Goal: Submit feedback/report problem: Submit feedback/report problem

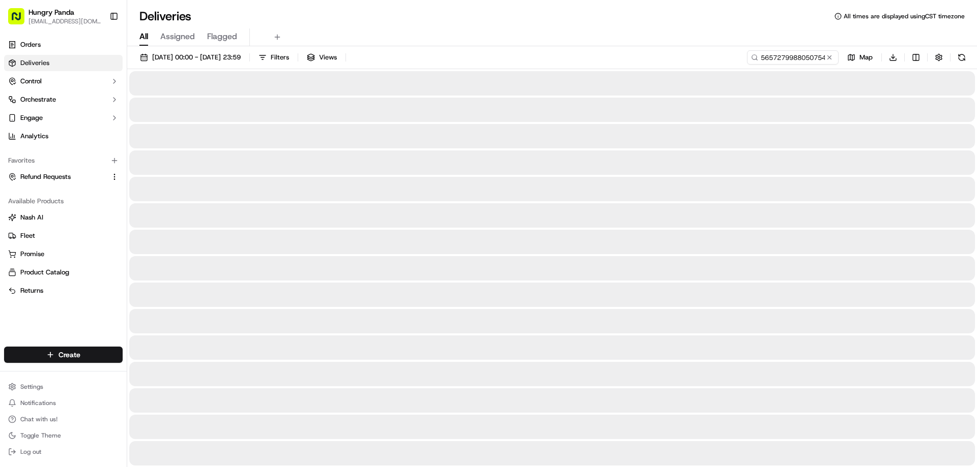
type input "5657279988050754451339"
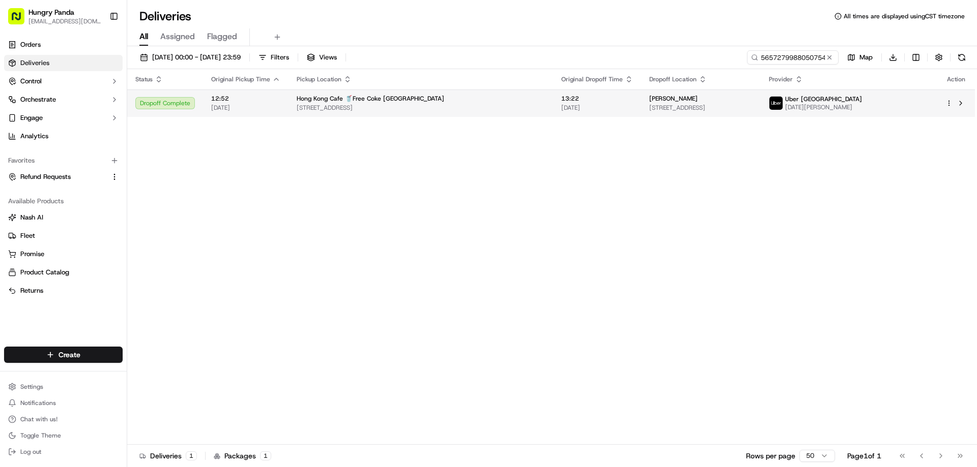
click at [460, 101] on div "Hong Kong Cafe 🥤Free Coke [GEOGRAPHIC_DATA]" at bounding box center [421, 99] width 248 height 8
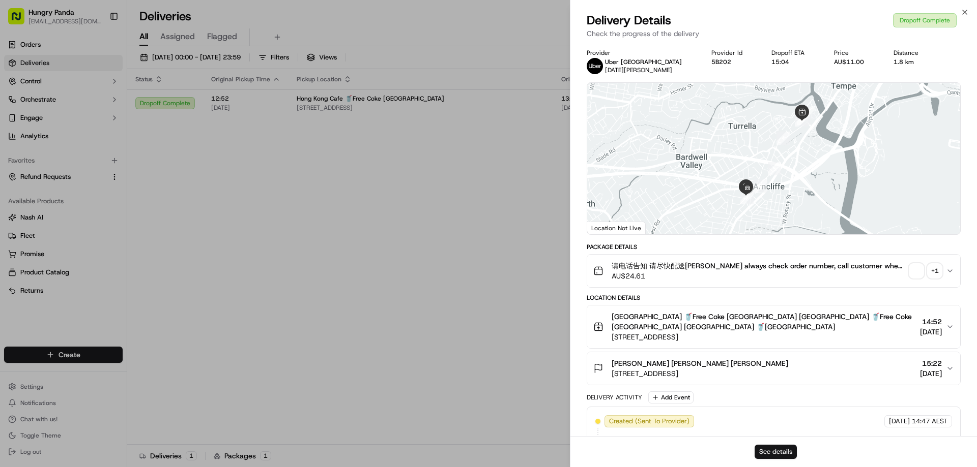
click at [777, 450] on button "See details" at bounding box center [775, 452] width 42 height 14
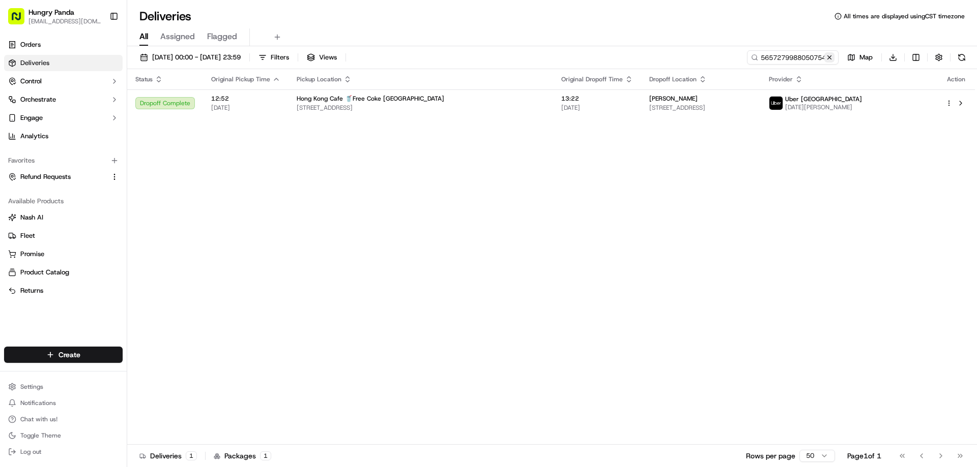
click at [831, 60] on button at bounding box center [829, 57] width 10 height 10
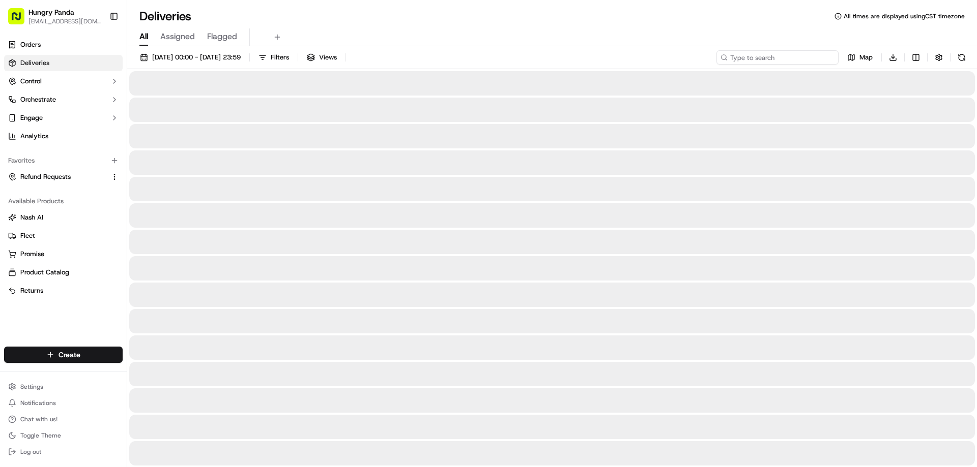
click at [831, 60] on input at bounding box center [777, 57] width 122 height 14
paste input "828417731865372579382"
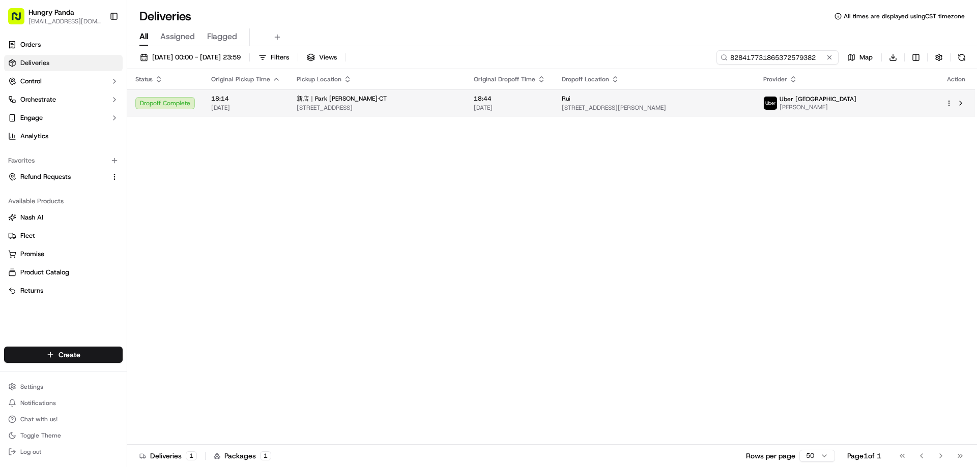
type input "828417731865372579382"
click at [457, 95] on div "新店｜Park [PERSON_NAME]·CT" at bounding box center [377, 99] width 161 height 8
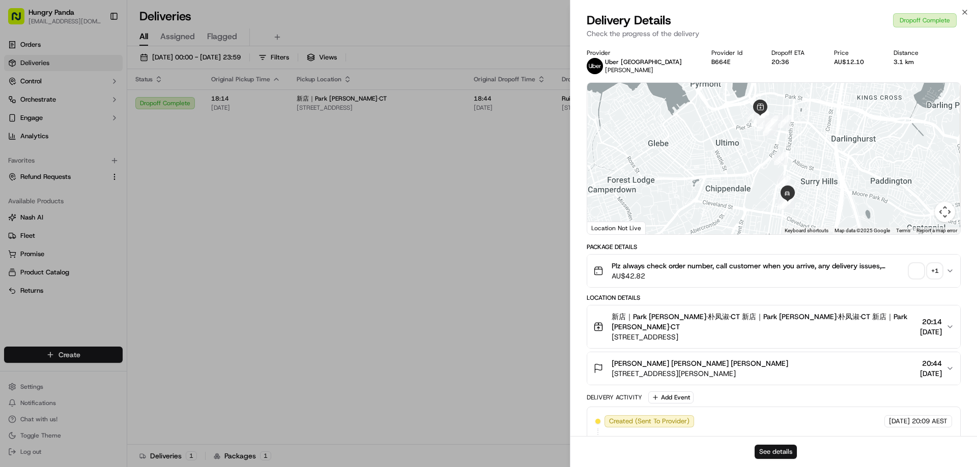
click at [758, 451] on button "See details" at bounding box center [775, 452] width 42 height 14
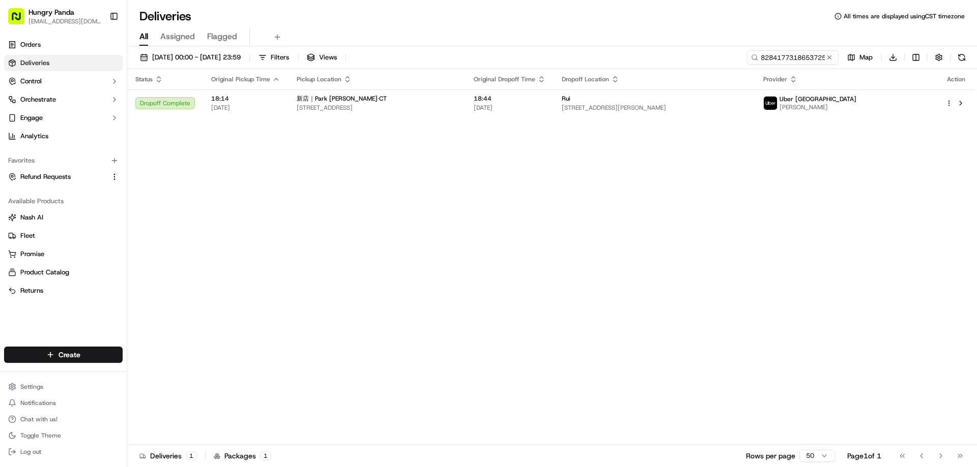
click at [826, 58] on button at bounding box center [829, 57] width 10 height 10
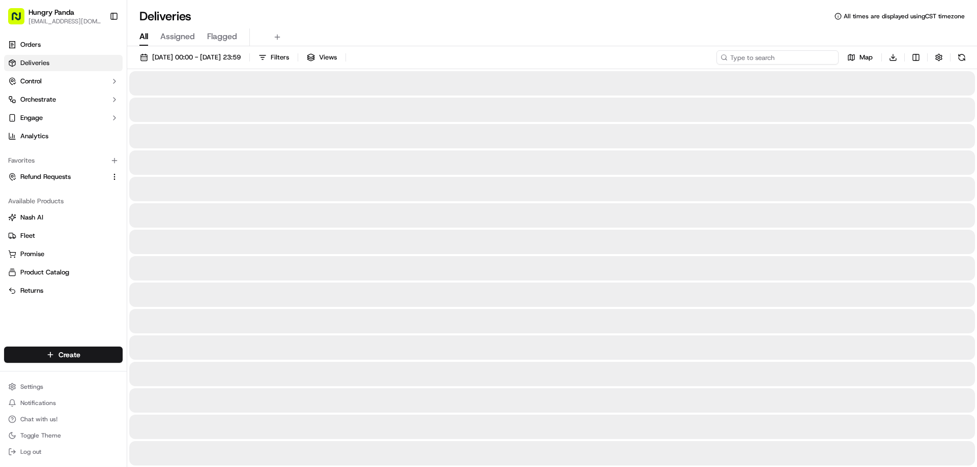
click at [826, 58] on input at bounding box center [777, 57] width 122 height 14
paste input "246520094845371838652"
type input "246520094845371838652"
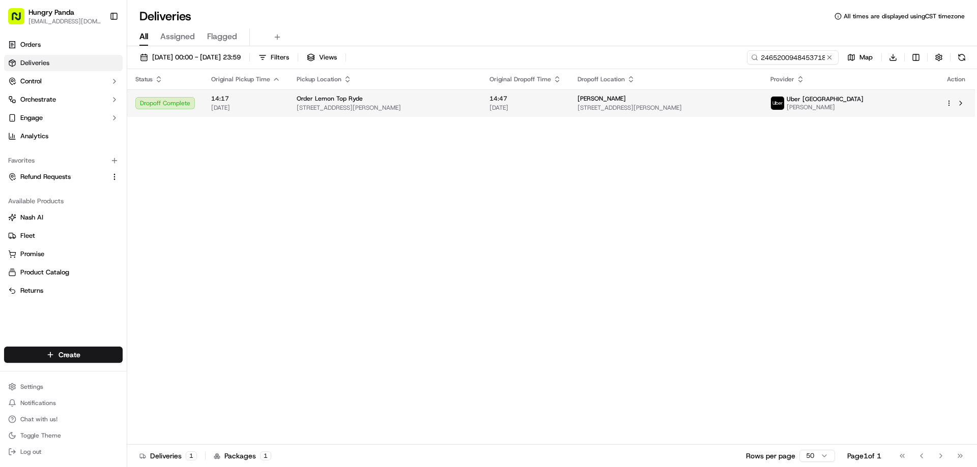
click at [425, 98] on div "Order Lemon Top Ryde" at bounding box center [385, 99] width 176 height 8
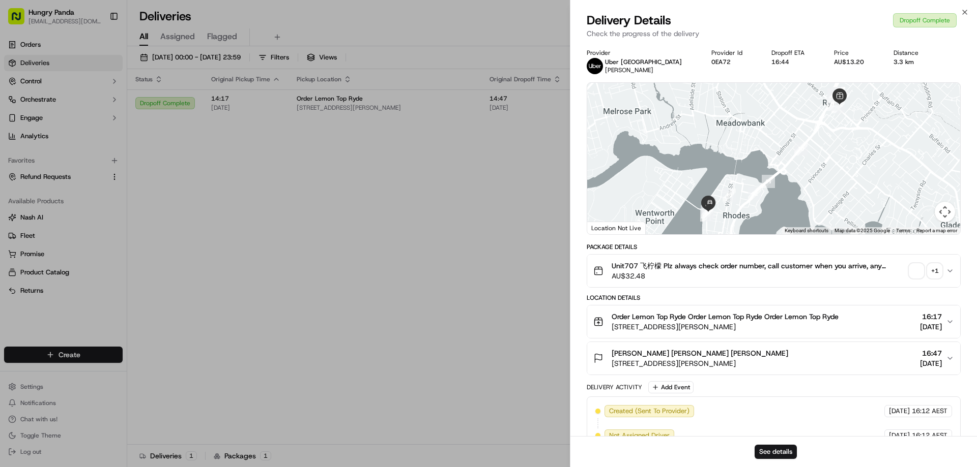
click at [752, 448] on div "See details" at bounding box center [773, 451] width 406 height 31
click at [777, 455] on button "See details" at bounding box center [775, 452] width 42 height 14
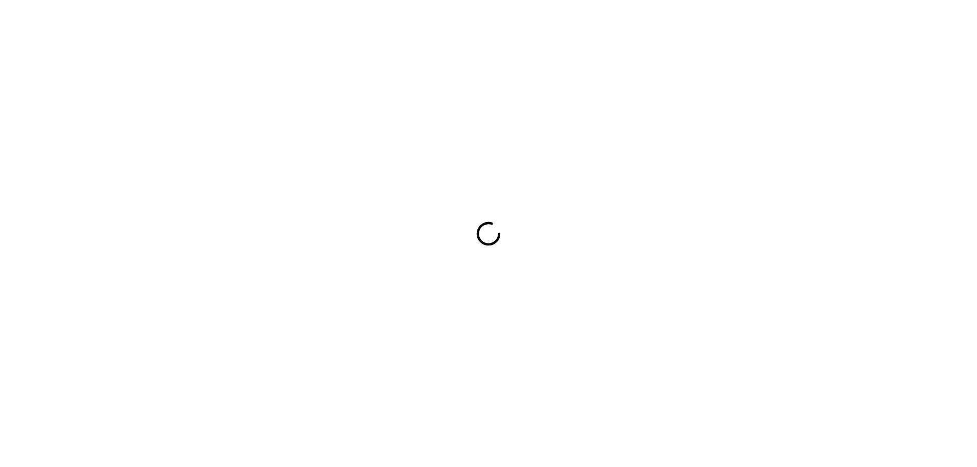
click at [667, 302] on div at bounding box center [488, 233] width 977 height 467
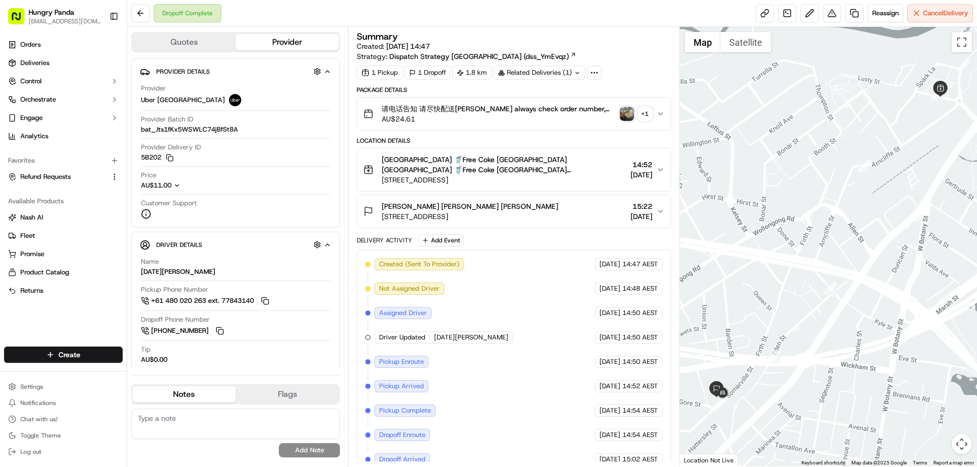
click at [661, 115] on icon "button" at bounding box center [660, 114] width 8 height 8
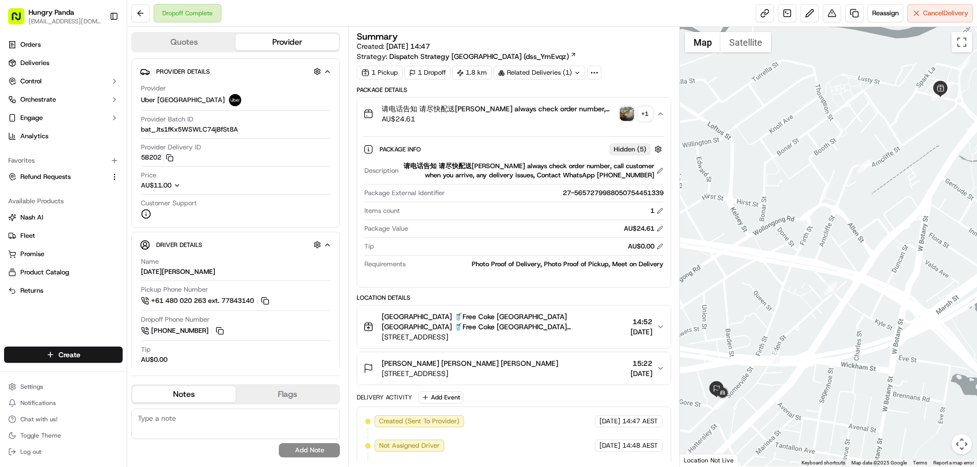
click at [623, 113] on img "button" at bounding box center [626, 114] width 14 height 14
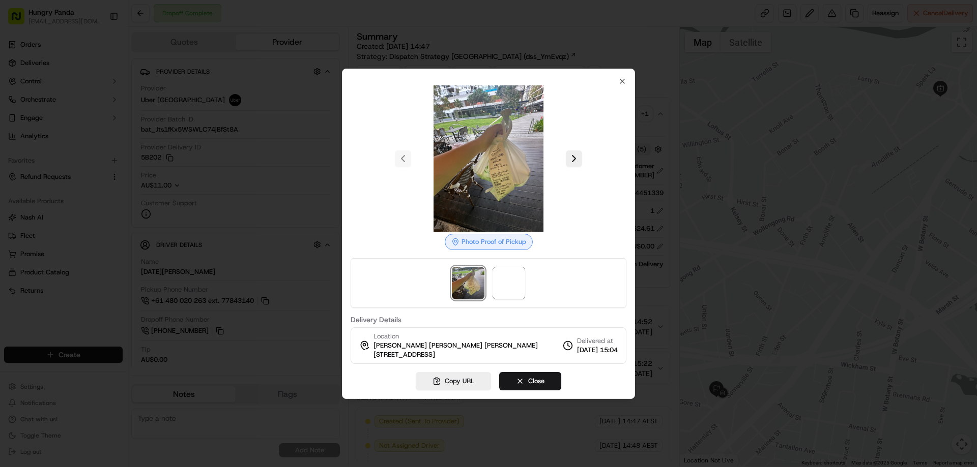
click at [487, 263] on div at bounding box center [488, 283] width 276 height 50
click at [508, 274] on span at bounding box center [508, 283] width 33 height 33
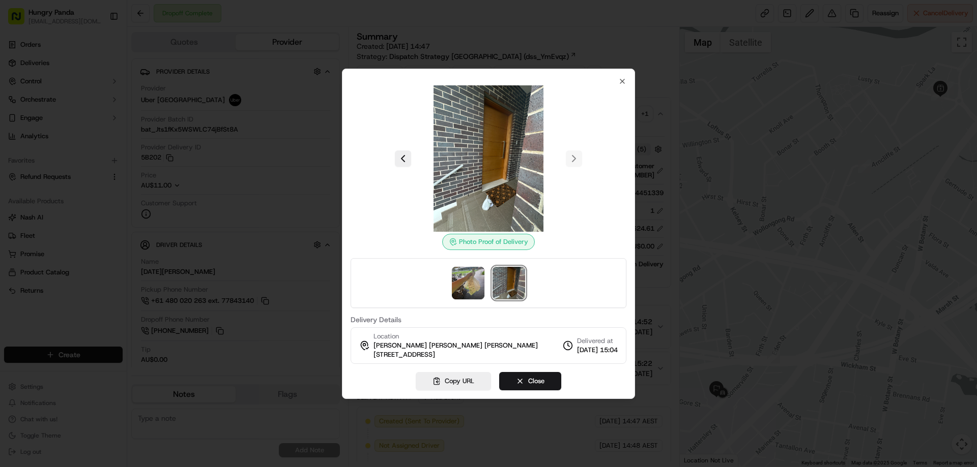
click at [718, 163] on div at bounding box center [488, 233] width 977 height 467
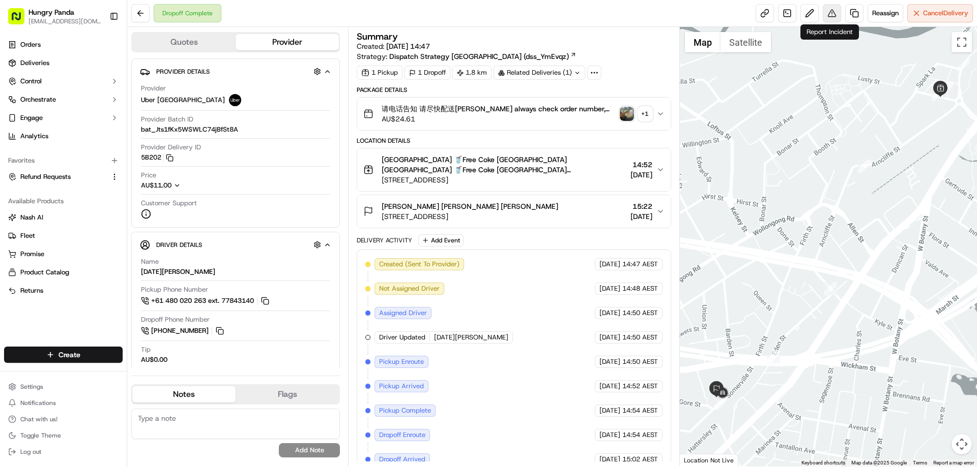
click at [833, 18] on button at bounding box center [831, 13] width 18 height 18
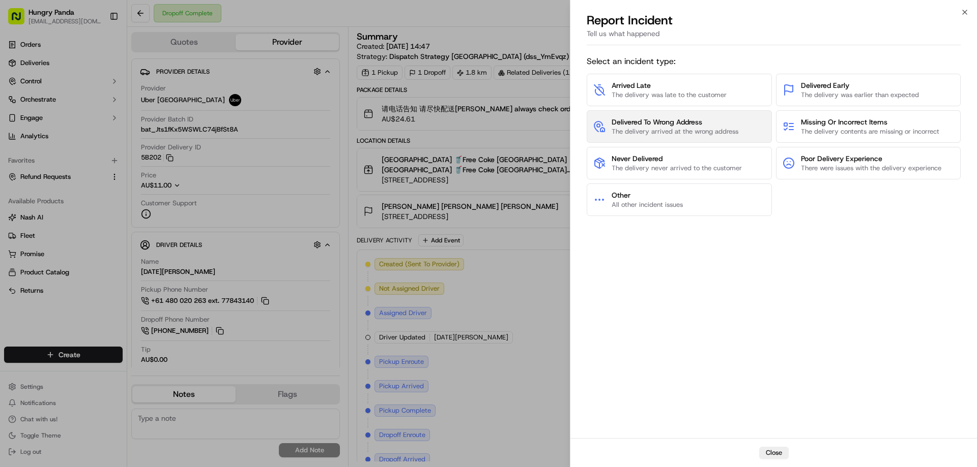
click at [655, 134] on span "The delivery arrived at the wrong address" at bounding box center [674, 131] width 127 height 9
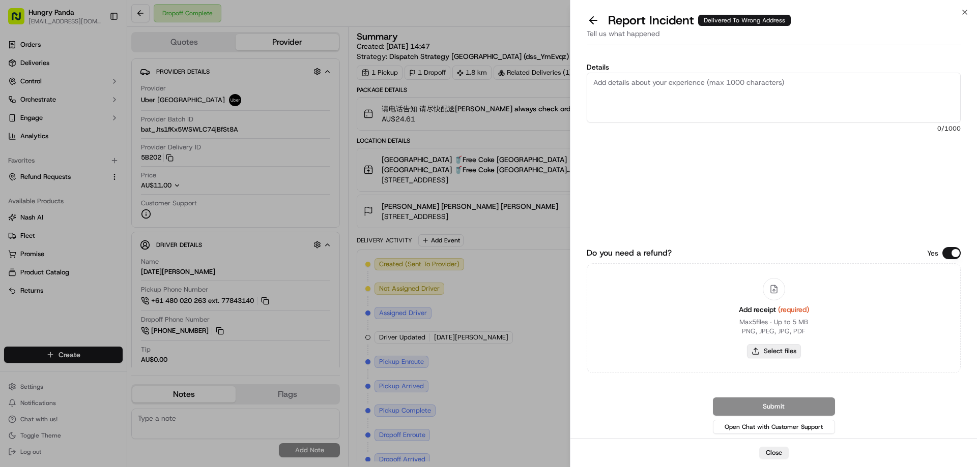
click at [763, 347] on button "Select files" at bounding box center [774, 351] width 54 height 14
type input "C:\fakepath\screenshot_2025-09-19_18-42-07.png"
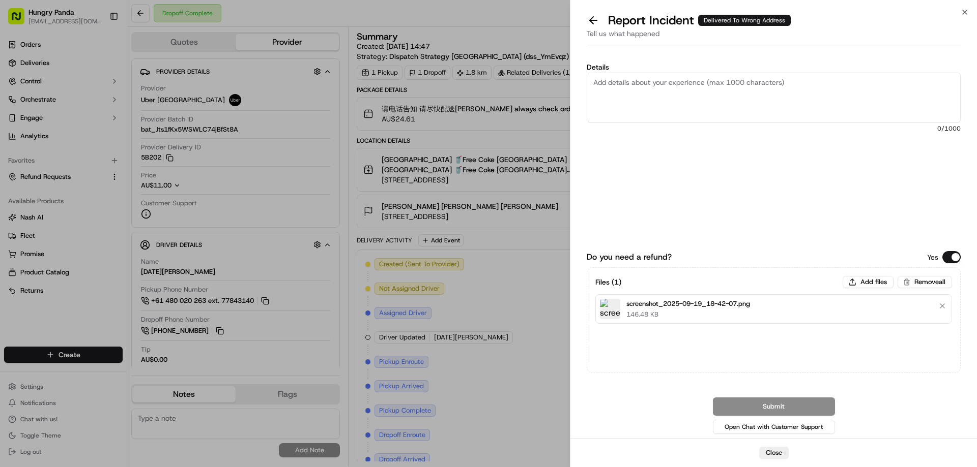
click at [692, 96] on textarea "Details" at bounding box center [773, 98] width 374 height 50
paste textarea "The customer reported that he did not receive the food. The photo taken by the …"
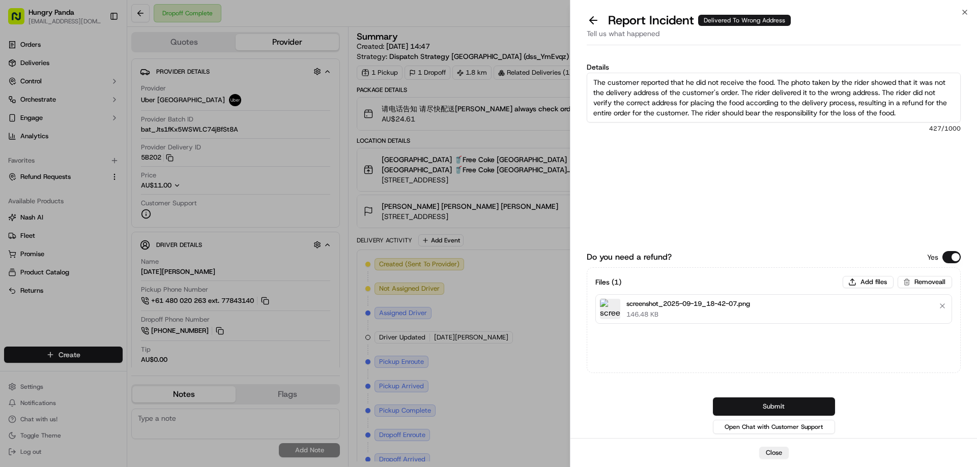
type textarea "The customer reported that he did not receive the food. The photo taken by the …"
click at [751, 409] on button "Submit" at bounding box center [774, 407] width 122 height 18
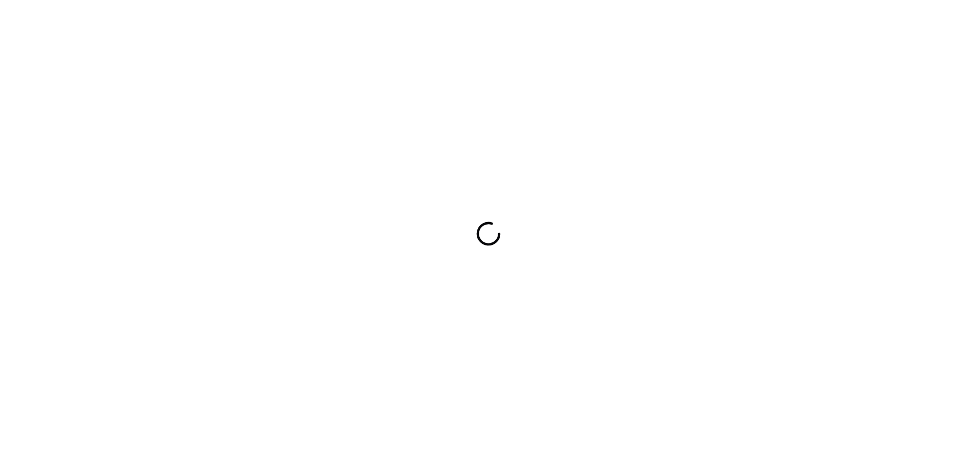
click at [623, 135] on div at bounding box center [488, 233] width 977 height 467
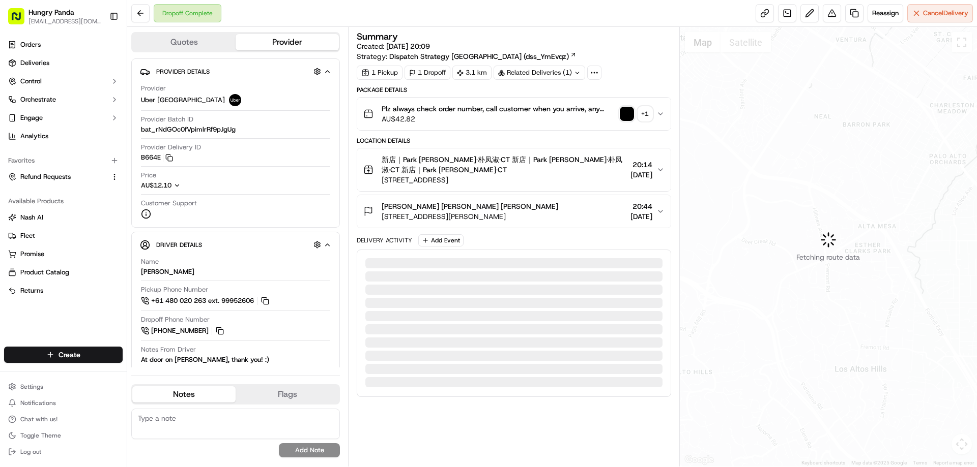
click at [626, 111] on img "button" at bounding box center [626, 114] width 14 height 14
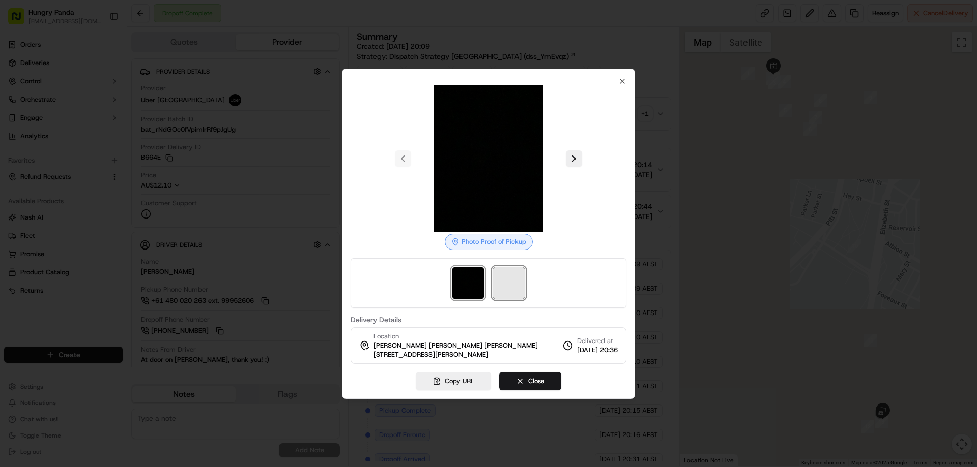
click at [518, 289] on span at bounding box center [508, 283] width 33 height 33
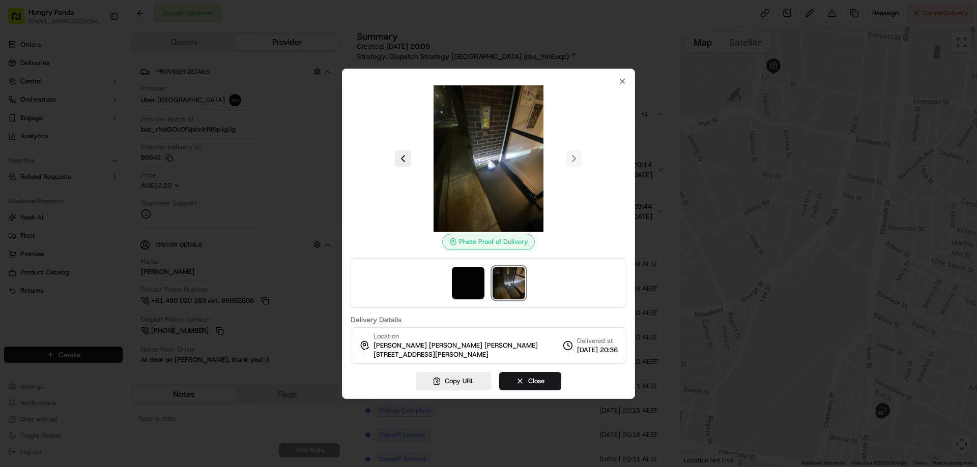
click at [665, 113] on div at bounding box center [488, 233] width 977 height 467
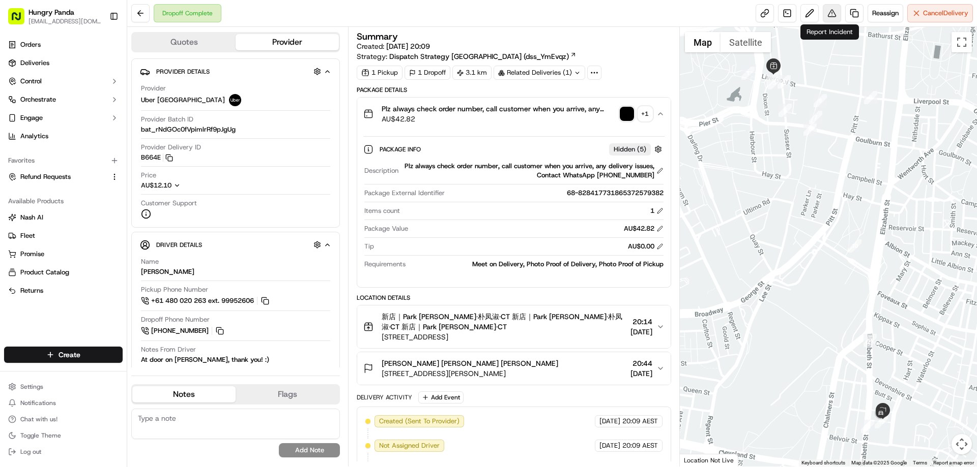
click at [831, 15] on button at bounding box center [831, 13] width 18 height 18
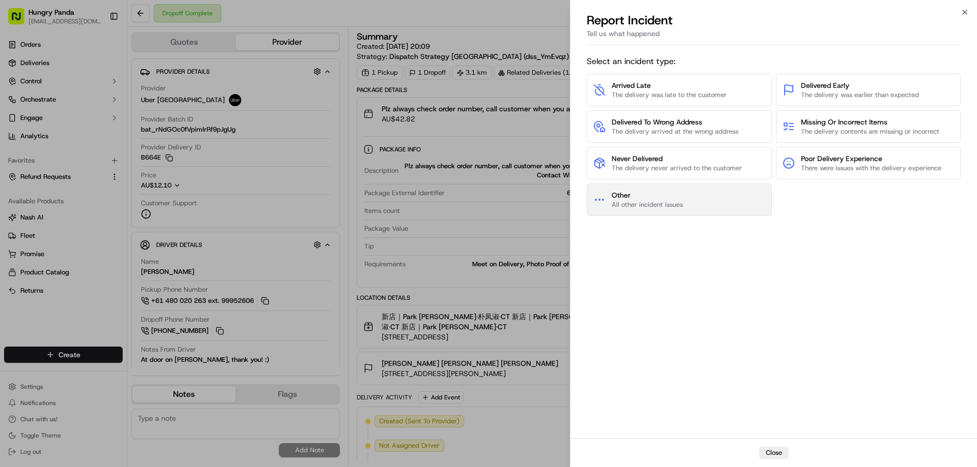
click at [705, 193] on button "Other All other incident issues" at bounding box center [678, 200] width 185 height 33
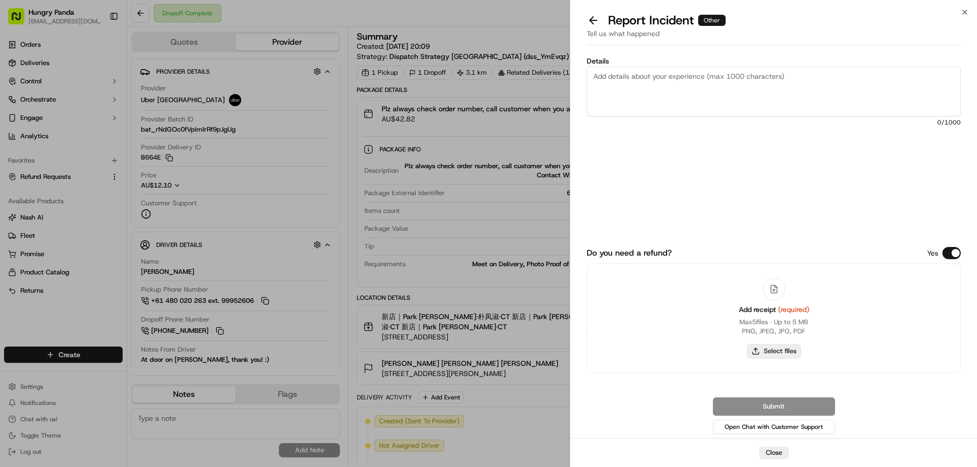
click at [786, 352] on button "Select files" at bounding box center [774, 351] width 54 height 14
type input "C:\fakepath\screenshot_2025-09-19_18-43-14.png"
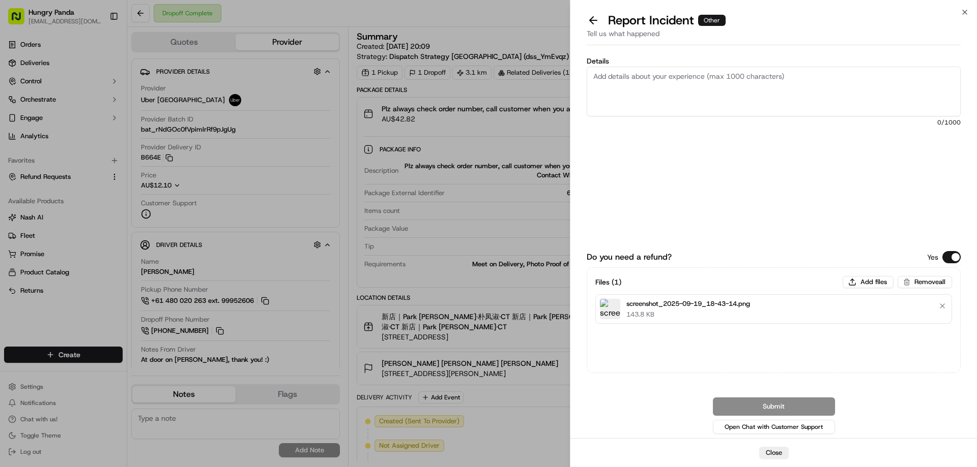
click at [718, 85] on textarea "Details" at bounding box center [773, 92] width 374 height 50
paste textarea "The customer reported that he did not receive the meal, and the delivery photo …"
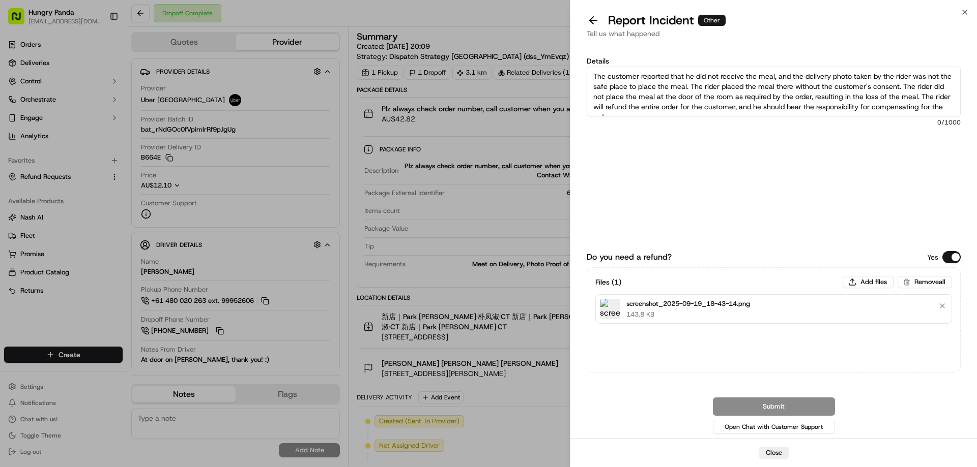
scroll to position [6, 0]
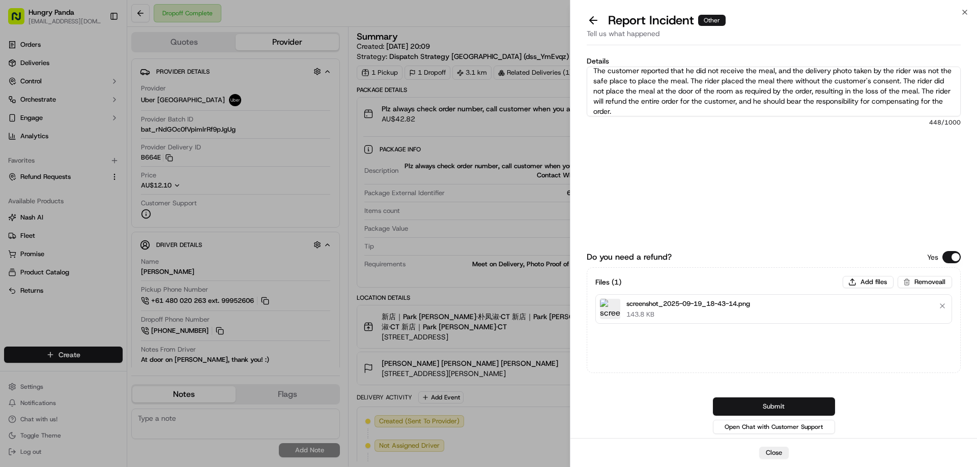
type textarea "The customer reported that he did not receive the meal, and the delivery photo …"
drag, startPoint x: 760, startPoint y: 412, endPoint x: 746, endPoint y: 390, distance: 26.8
click at [760, 412] on button "Submit" at bounding box center [774, 407] width 122 height 18
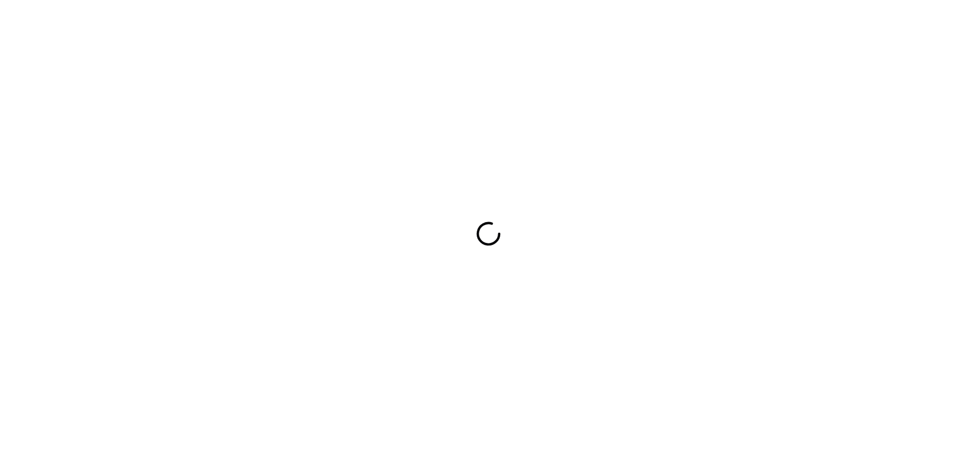
click at [710, 252] on div at bounding box center [488, 233] width 977 height 467
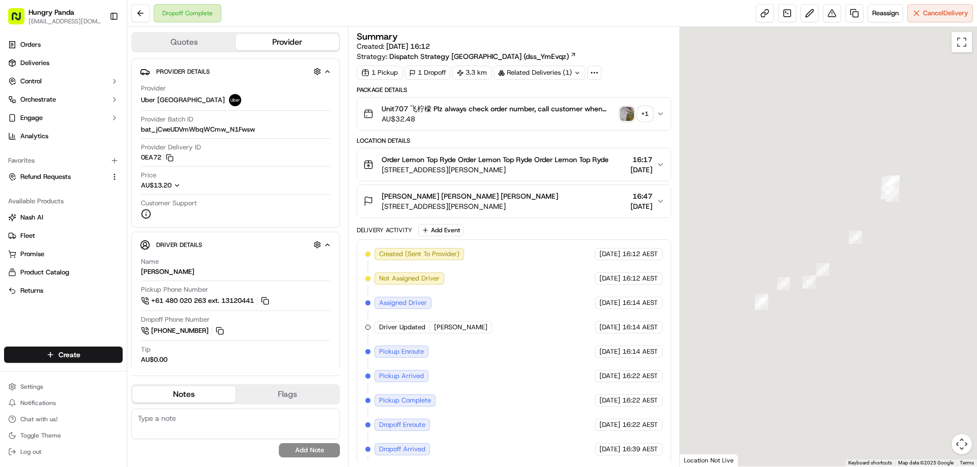
click at [631, 112] on img "button" at bounding box center [626, 114] width 14 height 14
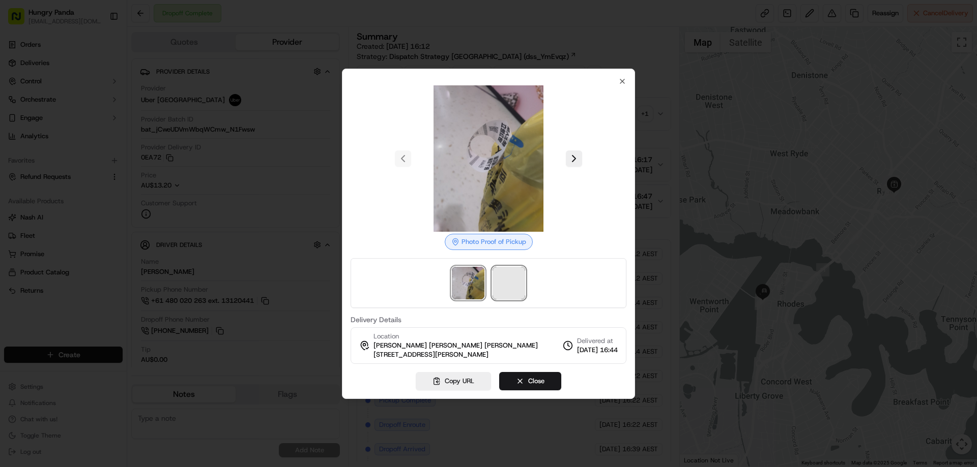
click at [510, 292] on span at bounding box center [508, 283] width 33 height 33
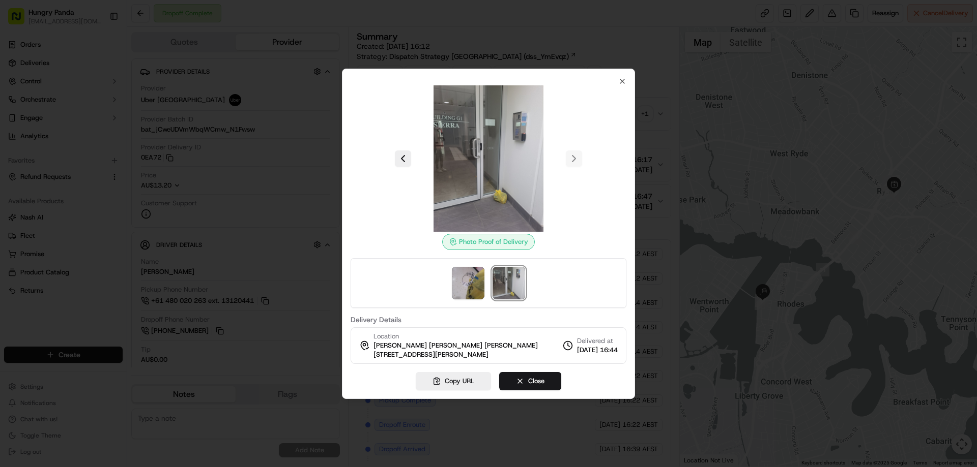
click at [657, 116] on div at bounding box center [488, 233] width 977 height 467
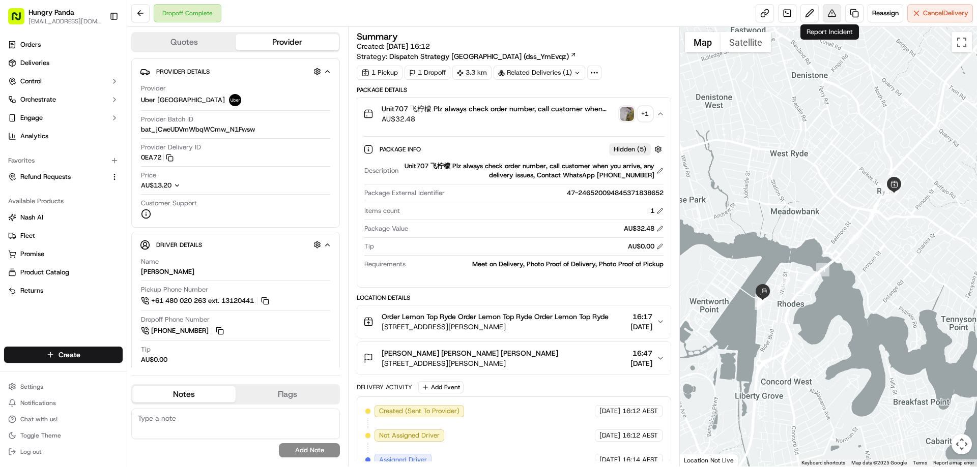
click at [826, 22] on button at bounding box center [831, 13] width 18 height 18
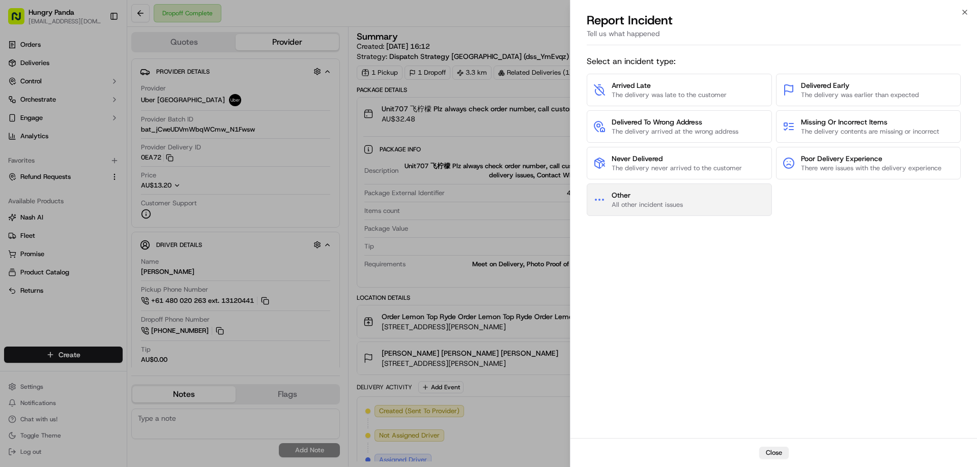
click at [720, 200] on button "Other All other incident issues" at bounding box center [678, 200] width 185 height 33
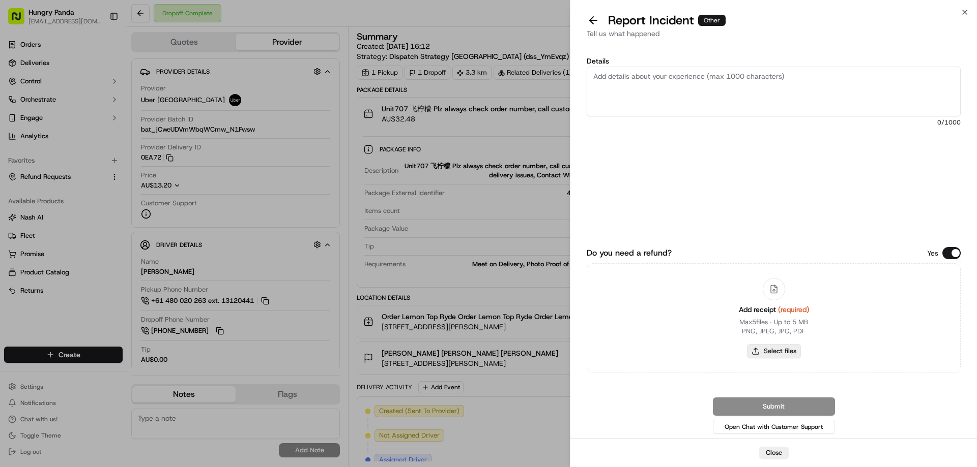
click at [766, 347] on button "Select files" at bounding box center [774, 351] width 54 height 14
type input "C:\fakepath\screenshot_2025-09-19_18-44-36.png"
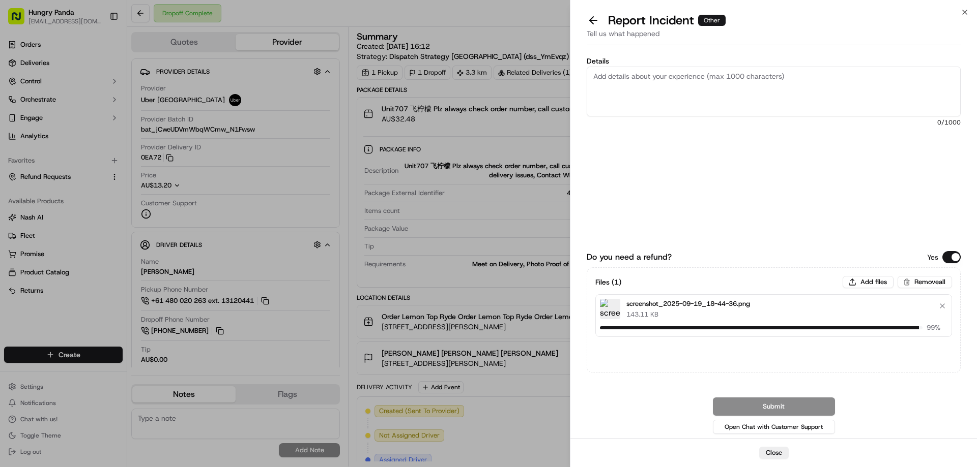
click at [671, 86] on textarea "Details" at bounding box center [773, 92] width 374 height 50
paste textarea "The customer reported that he did not receive the meal, and the delivery photo …"
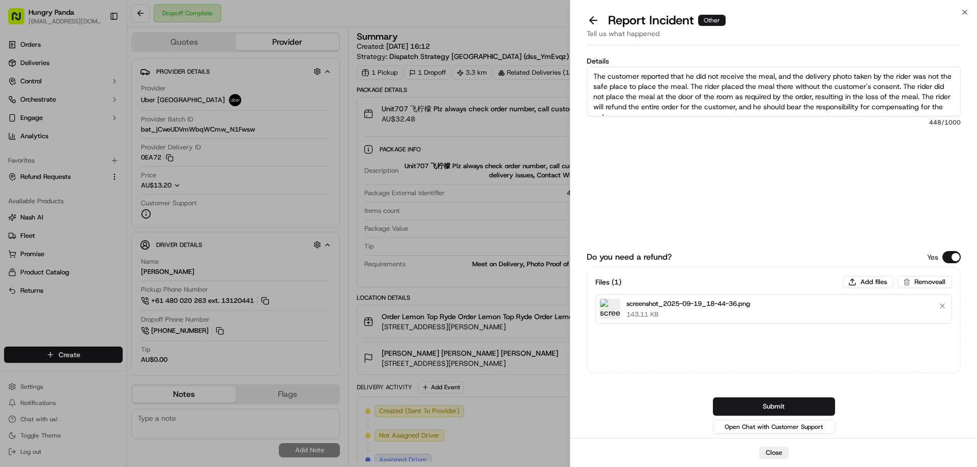
scroll to position [6, 0]
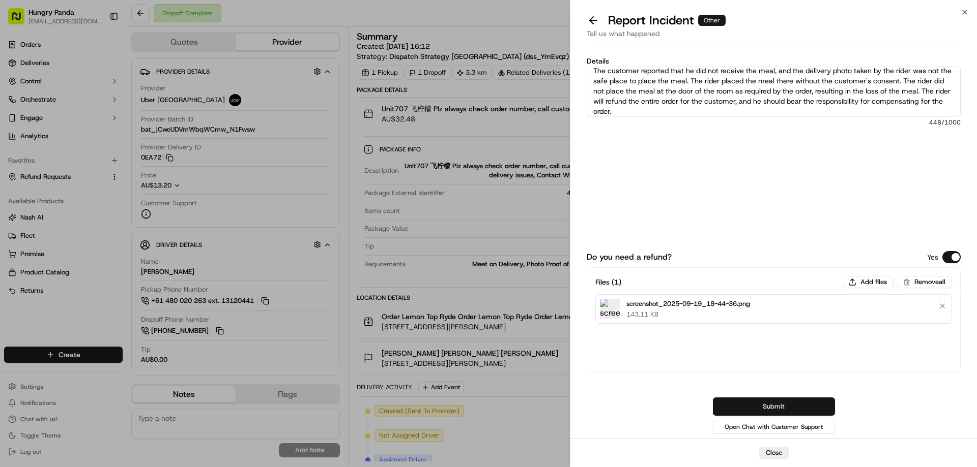
type textarea "The customer reported that he did not receive the meal, and the delivery photo …"
click at [802, 403] on button "Submit" at bounding box center [774, 407] width 122 height 18
